Goal: Task Accomplishment & Management: Manage account settings

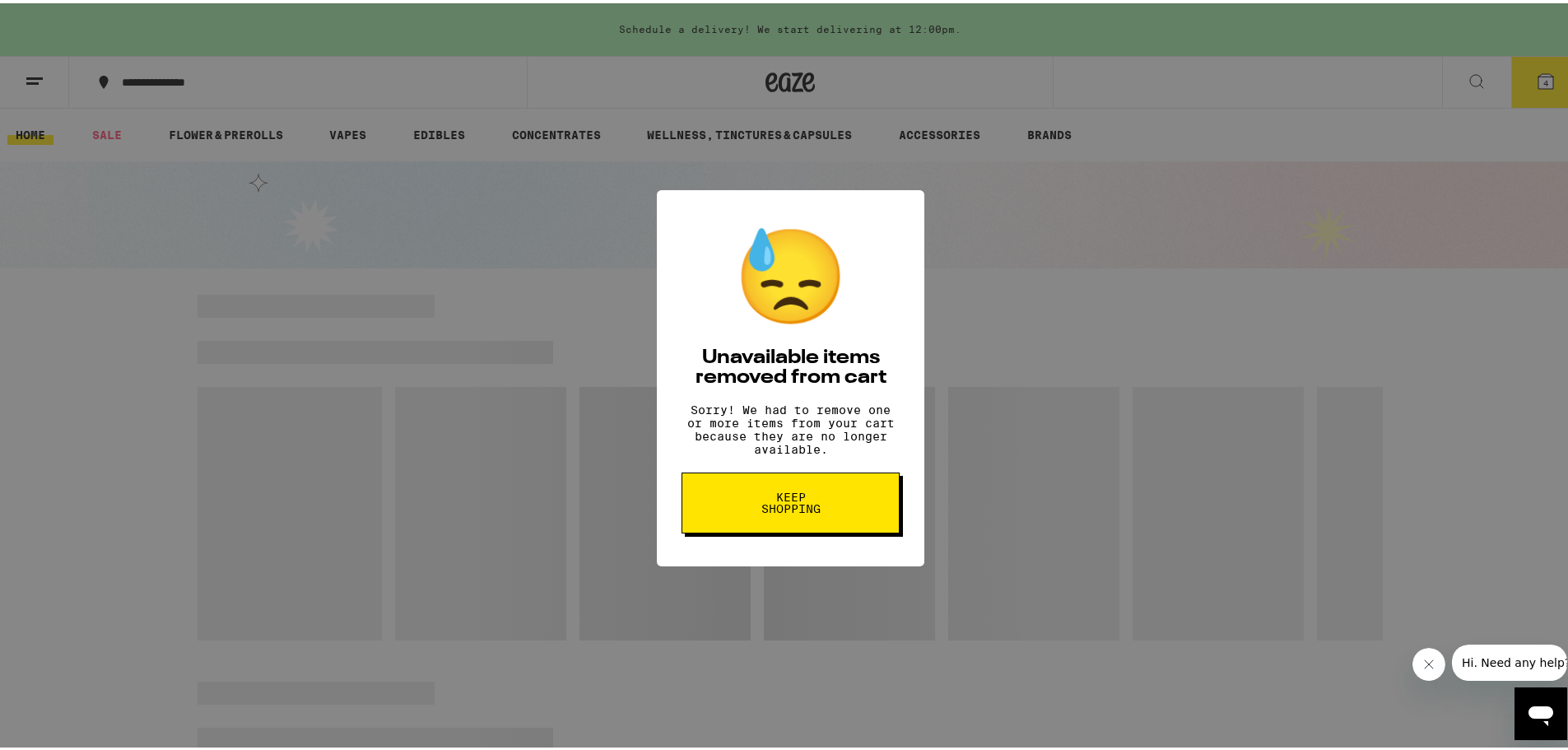
click at [772, 511] on span "Keep Shopping" at bounding box center [790, 500] width 85 height 23
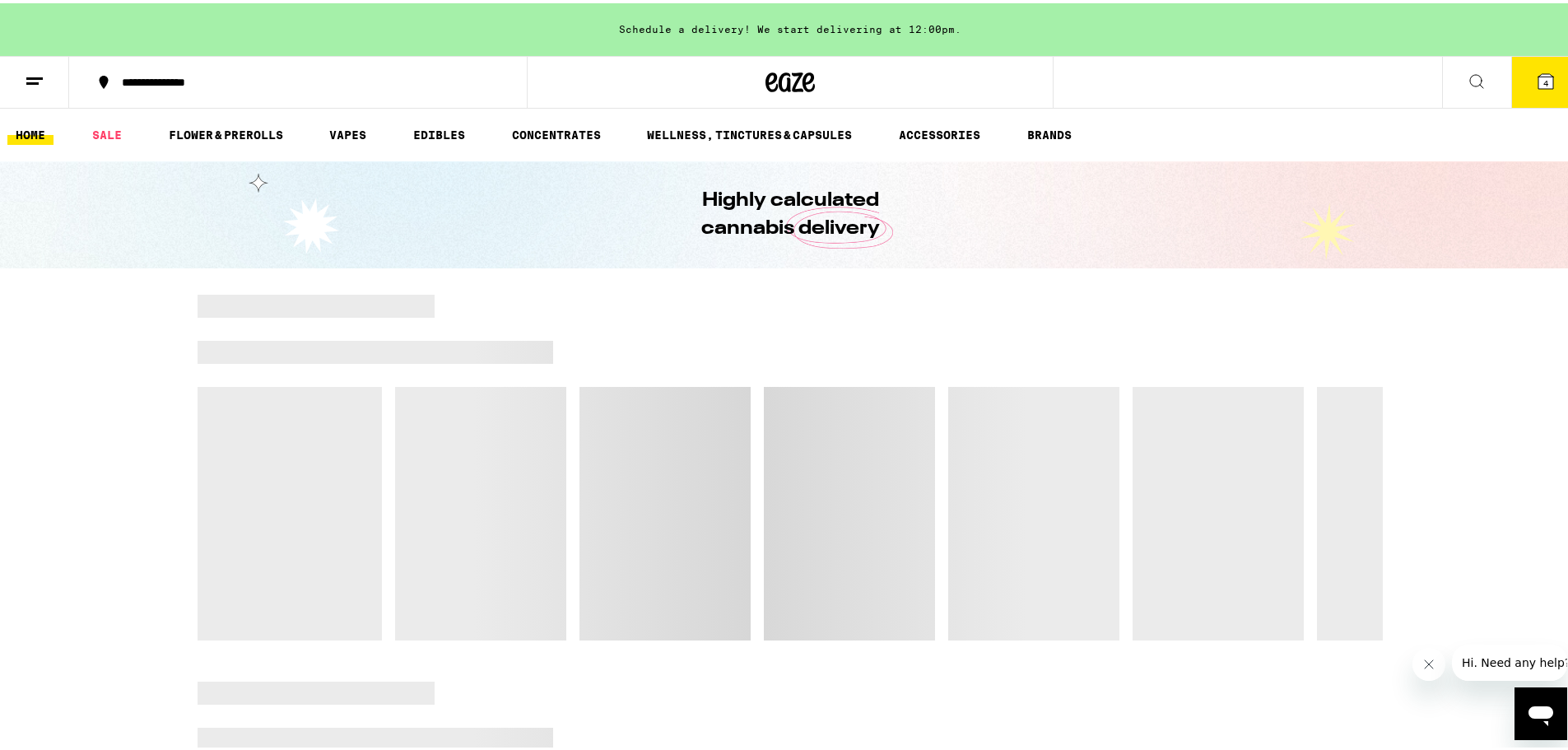
click at [32, 80] on line at bounding box center [32, 80] width 12 height 0
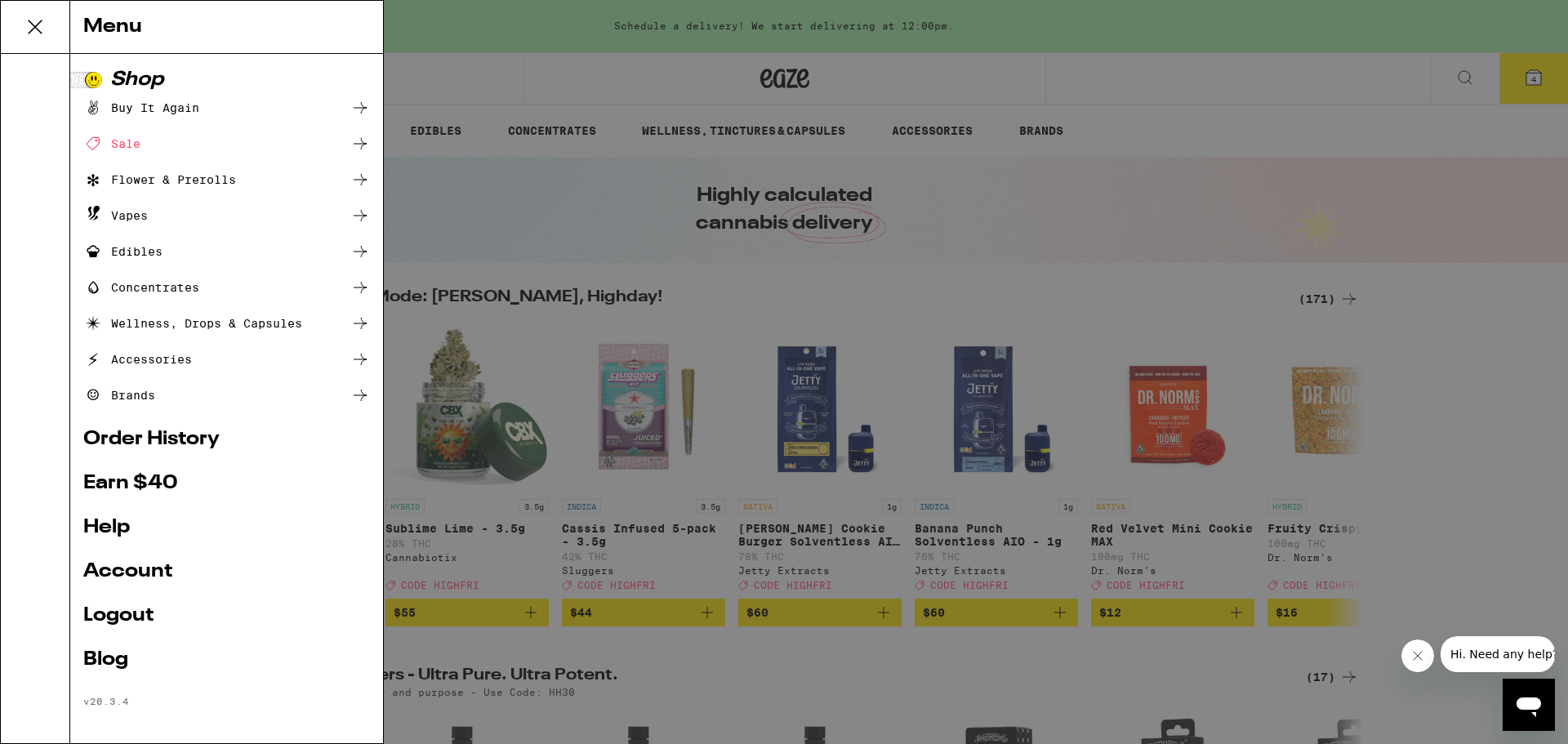
click at [114, 582] on link "Account" at bounding box center [226, 571] width 287 height 20
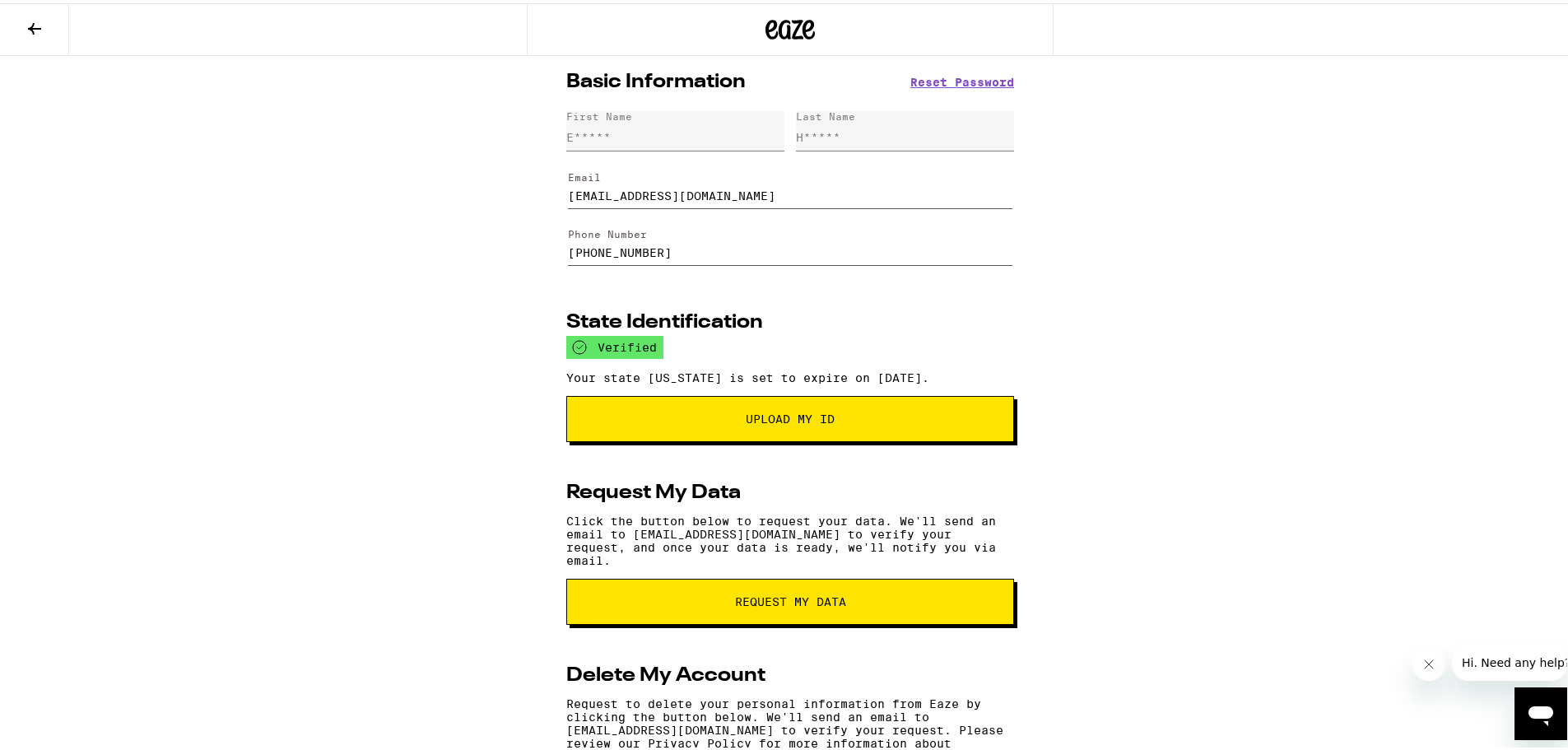
click at [36, 24] on icon at bounding box center [34, 25] width 13 height 11
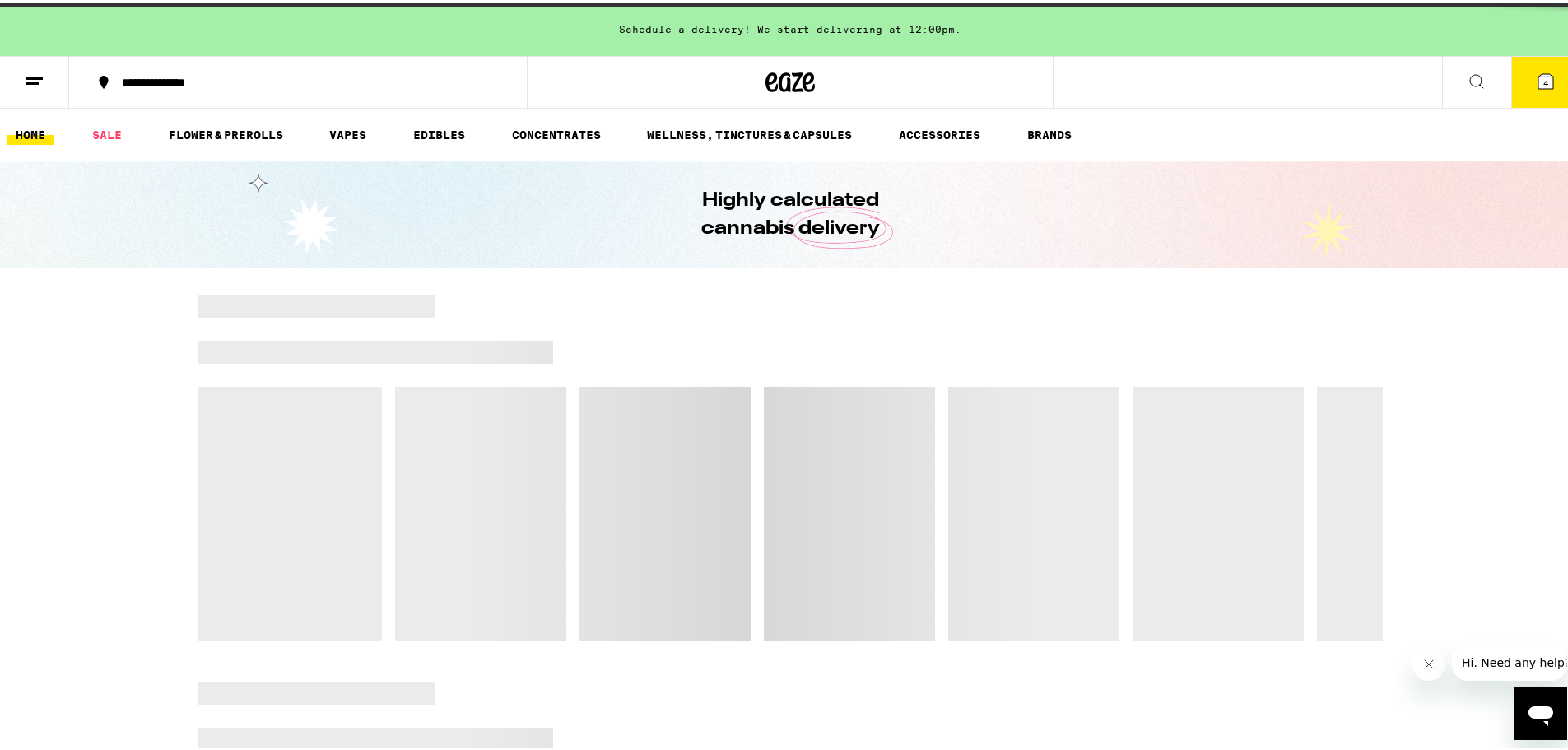
click at [36, 68] on icon at bounding box center [34, 78] width 20 height 20
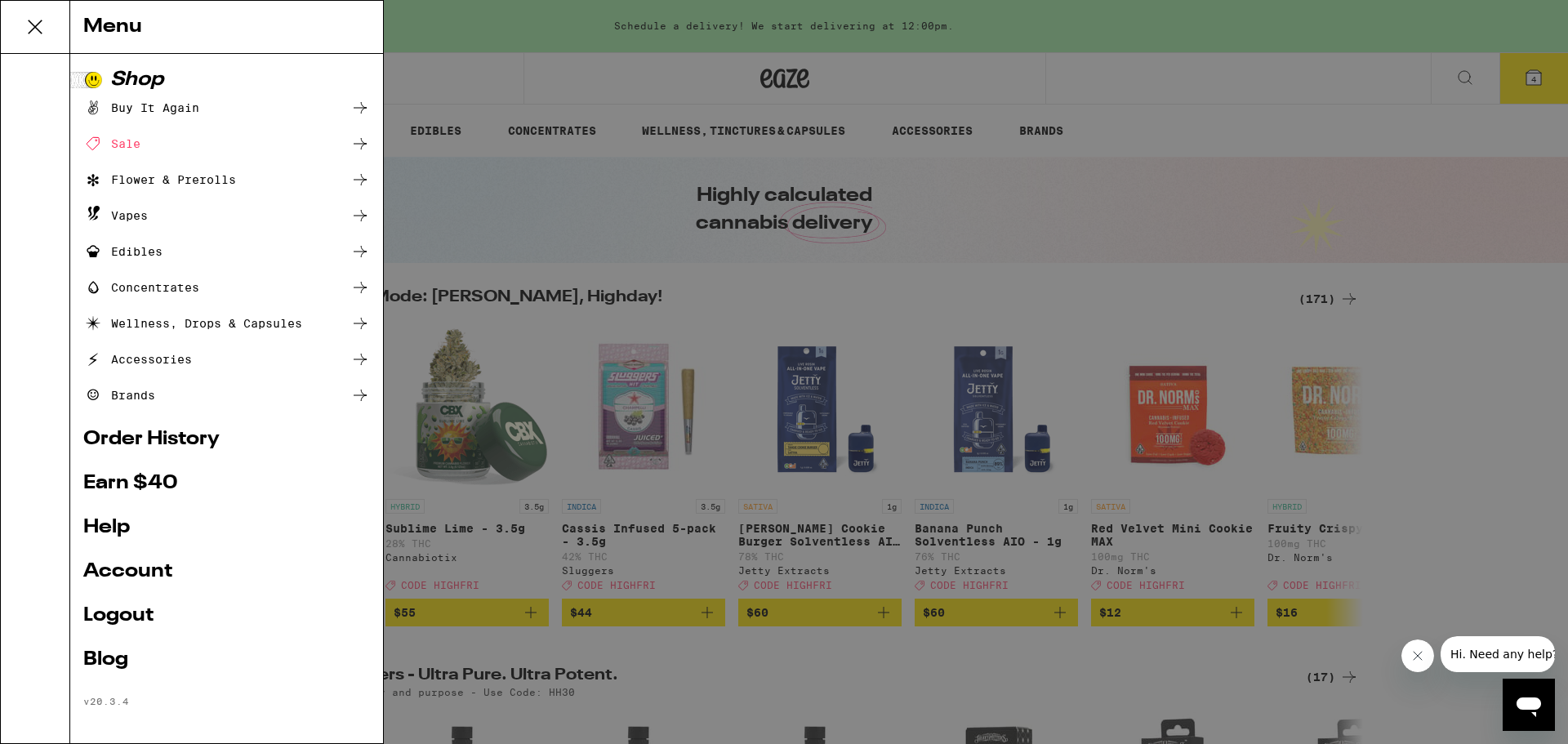
click at [130, 620] on link "Logout" at bounding box center [226, 616] width 287 height 20
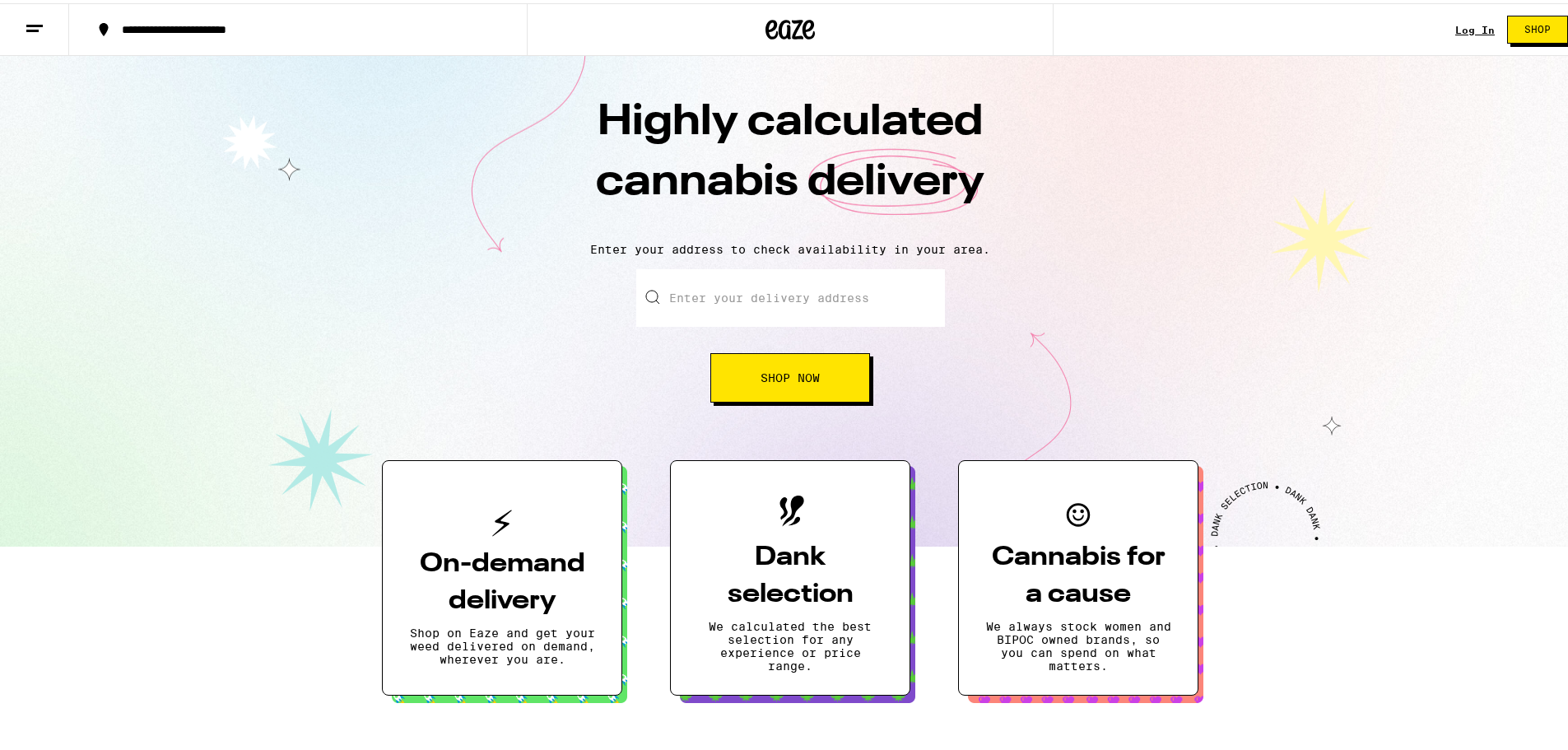
click at [1455, 30] on link "Log In" at bounding box center [1474, 26] width 39 height 10
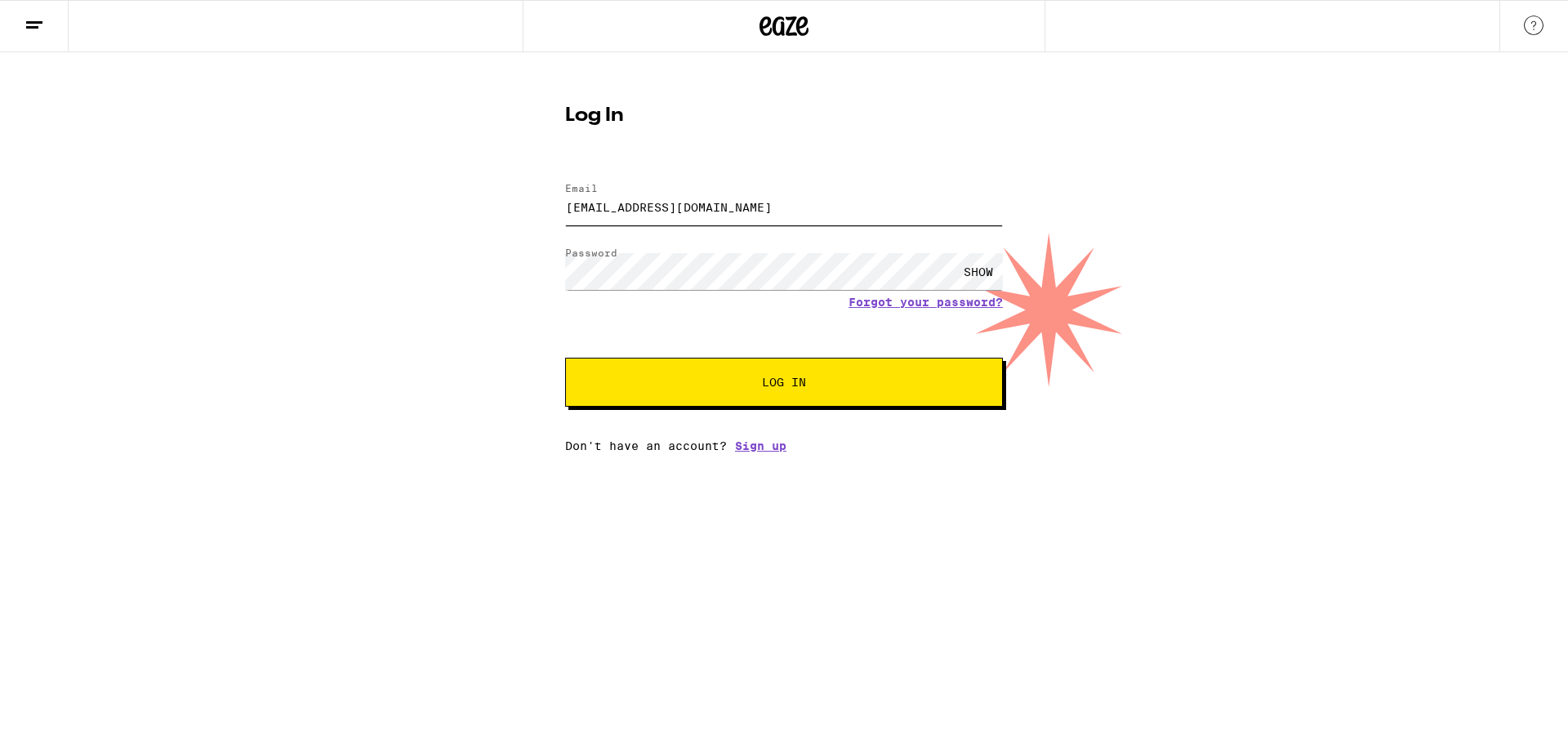
click at [876, 201] on input "[EMAIL_ADDRESS][DOMAIN_NAME]" at bounding box center [784, 207] width 438 height 36
type input "[EMAIL_ADDRESS][DOMAIN_NAME]"
click at [697, 390] on button "Log In" at bounding box center [784, 382] width 438 height 49
